Goal: Task Accomplishment & Management: Use online tool/utility

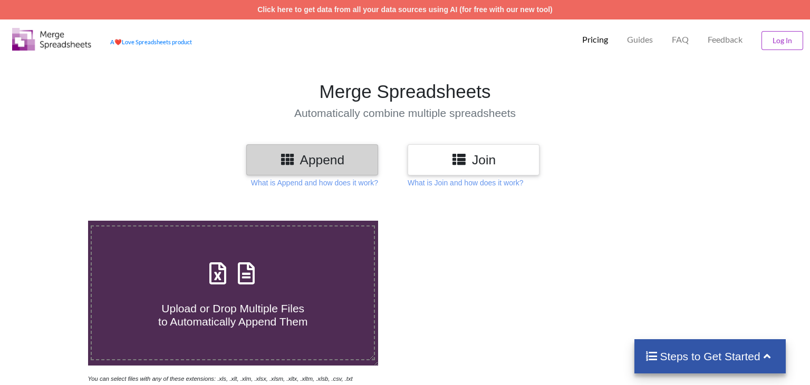
click at [216, 258] on icon at bounding box center [218, 268] width 26 height 22
click at [55, 221] on input "Upload or Drop Multiple Files to Automatically Append Them" at bounding box center [55, 221] width 0 height 0
type input "C:\fakepath\PRO-FORMA INVOICE AVANTI.xlsx"
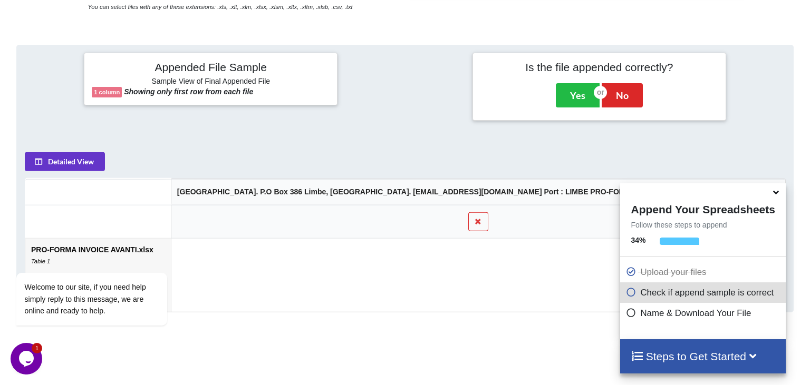
click at [381, 238] on td at bounding box center [477, 274] width 614 height 73
click at [471, 241] on td at bounding box center [477, 274] width 614 height 73
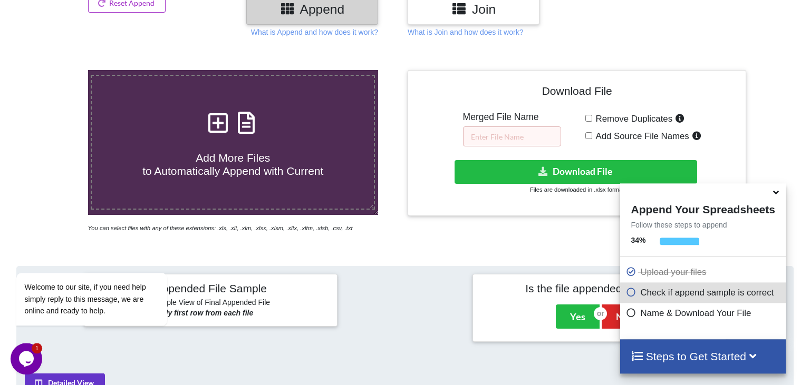
scroll to position [194, 0]
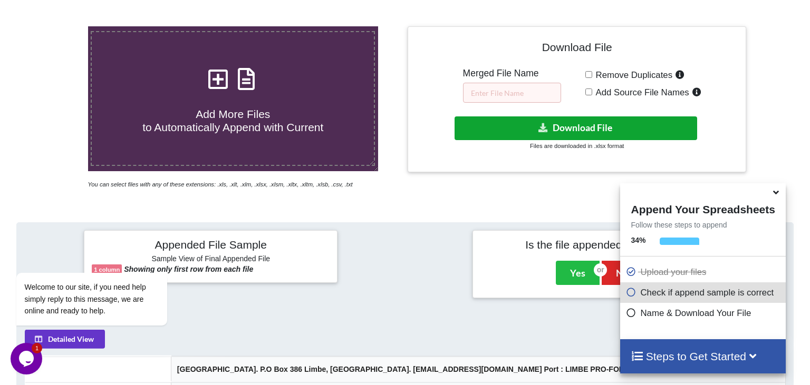
click at [499, 116] on button "Download File" at bounding box center [575, 128] width 242 height 24
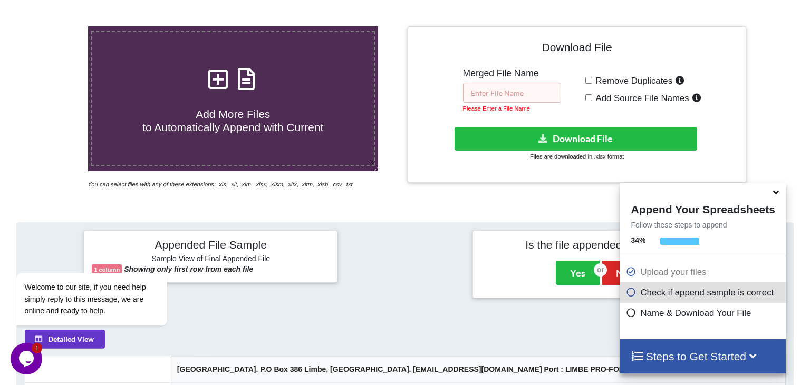
click at [488, 83] on input "text" at bounding box center [512, 93] width 98 height 20
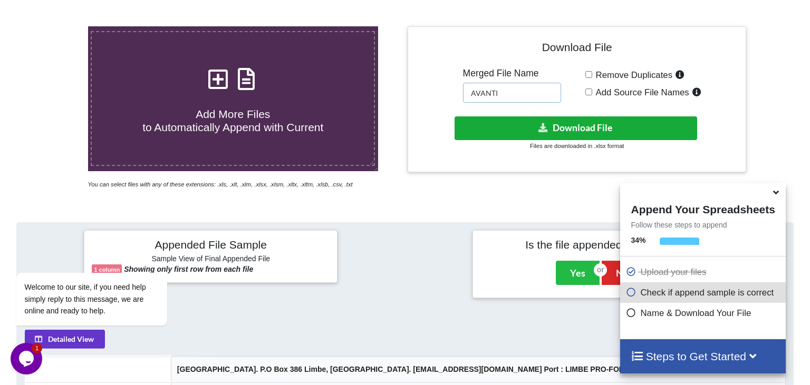
type input "AVANTI"
click at [496, 116] on button "Download File" at bounding box center [575, 128] width 242 height 24
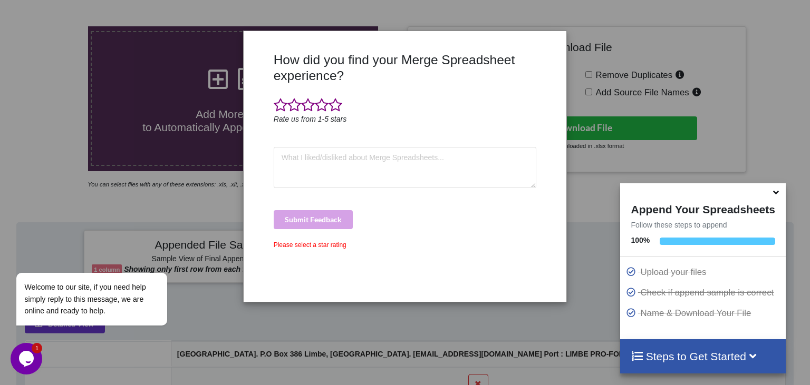
click at [552, 21] on div "How did you find your Merge Spreadsheet experience? Rate us from 1-5 stars Subm…" at bounding box center [405, 192] width 810 height 385
click at [644, 156] on div "How did you find your Merge Spreadsheet experience? Rate us from 1-5 stars Subm…" at bounding box center [405, 192] width 810 height 385
